Goal: Navigation & Orientation: Find specific page/section

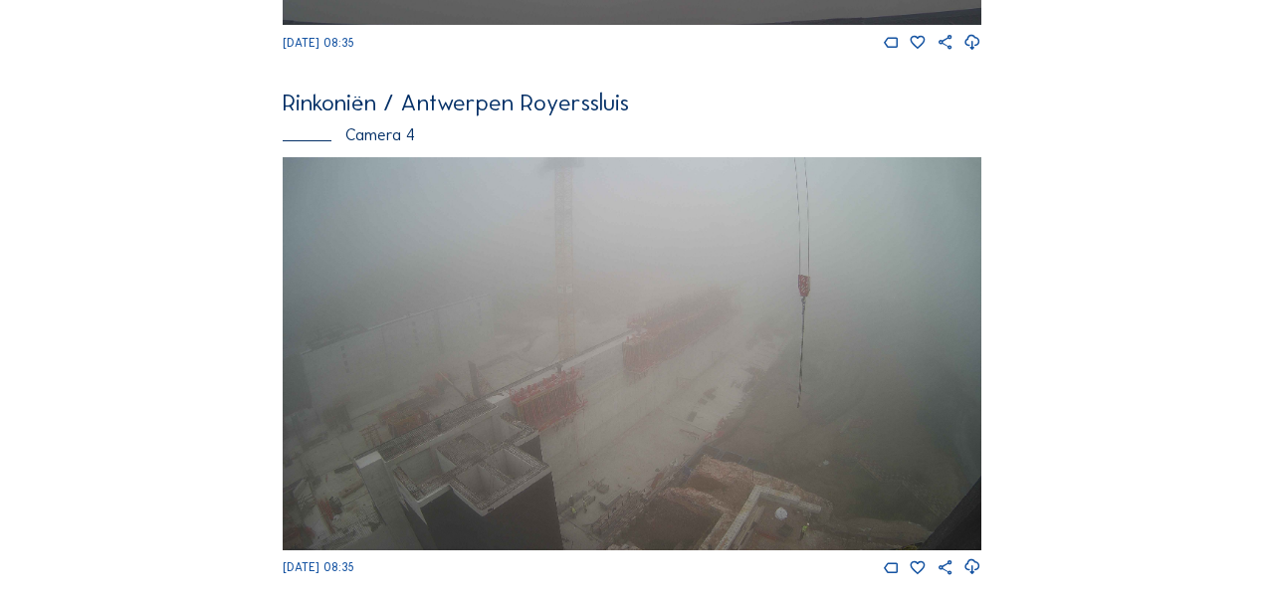
scroll to position [2254, 0]
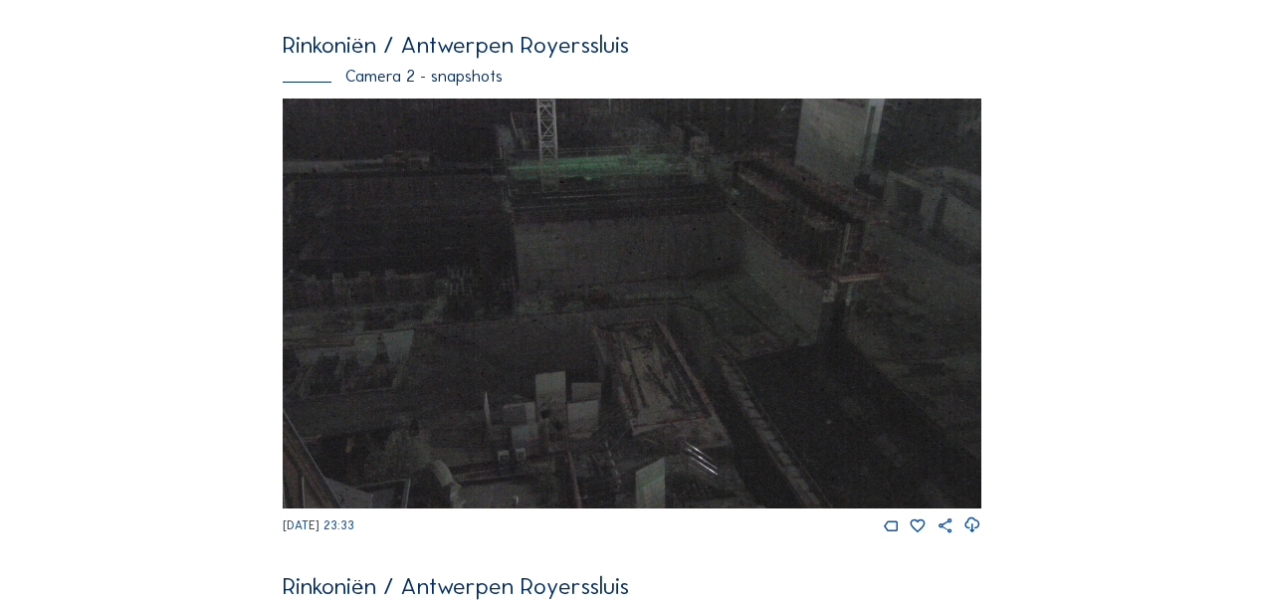
scroll to position [1156, 0]
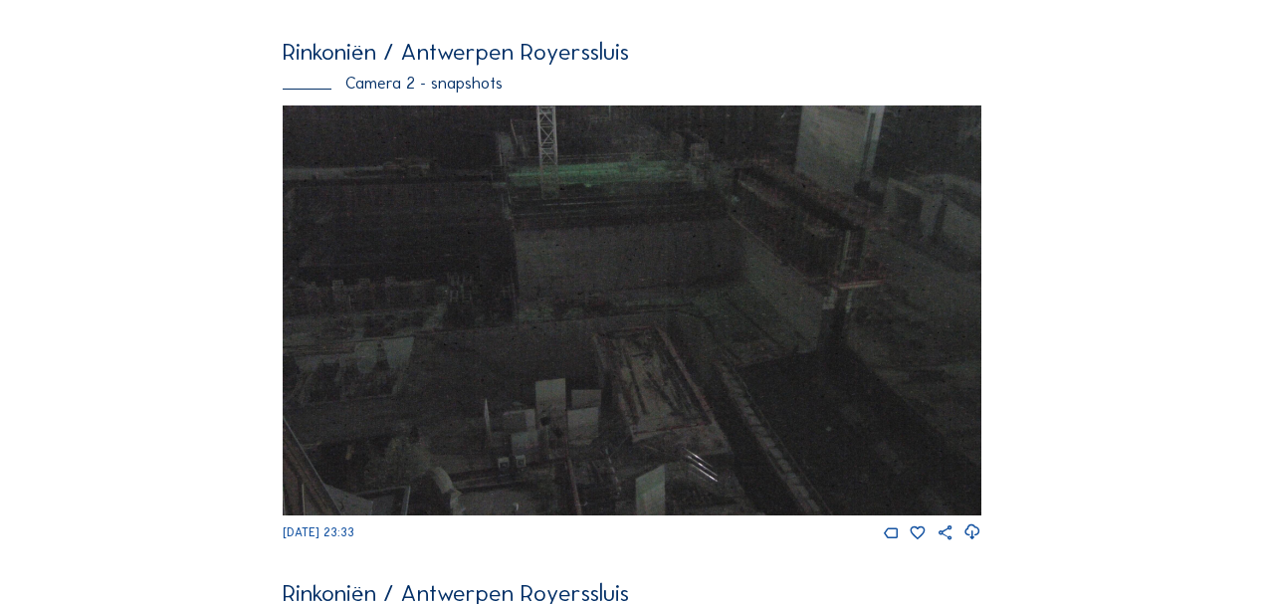
click at [1157, 334] on div "Camera's Timelapses Mijn C-Site Feed Fotoshow Kaart Zoeken Volledig scherm Rink…" at bounding box center [632, 503] width 1264 height 3318
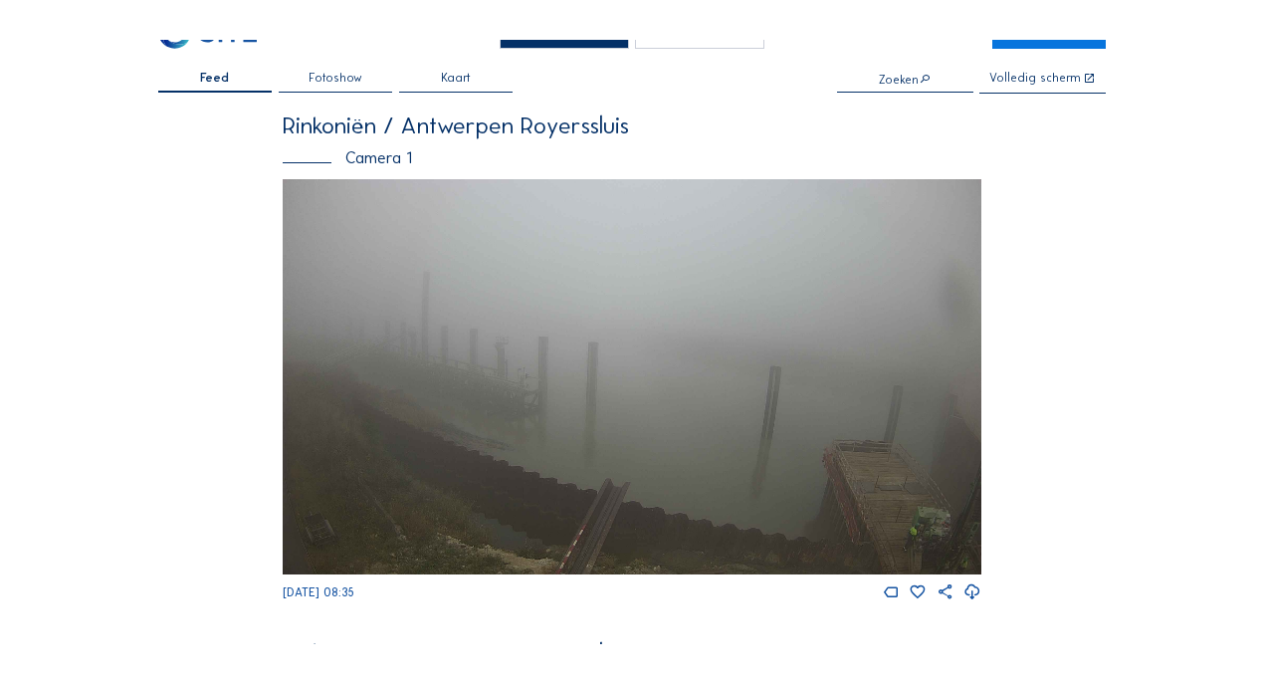
scroll to position [0, 0]
